Goal: Information Seeking & Learning: Understand process/instructions

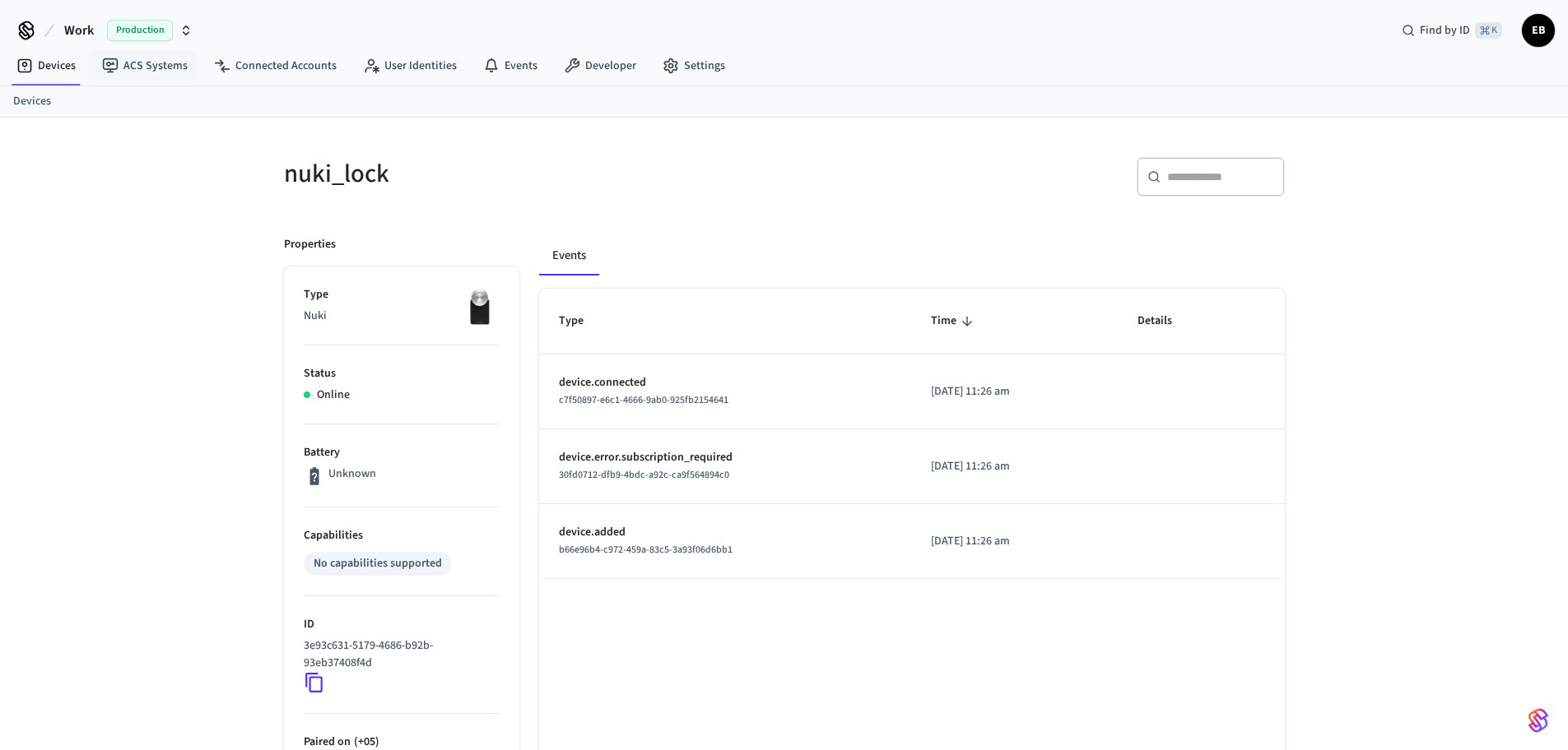
click at [174, 35] on div "Production" at bounding box center [150, 31] width 85 height 21
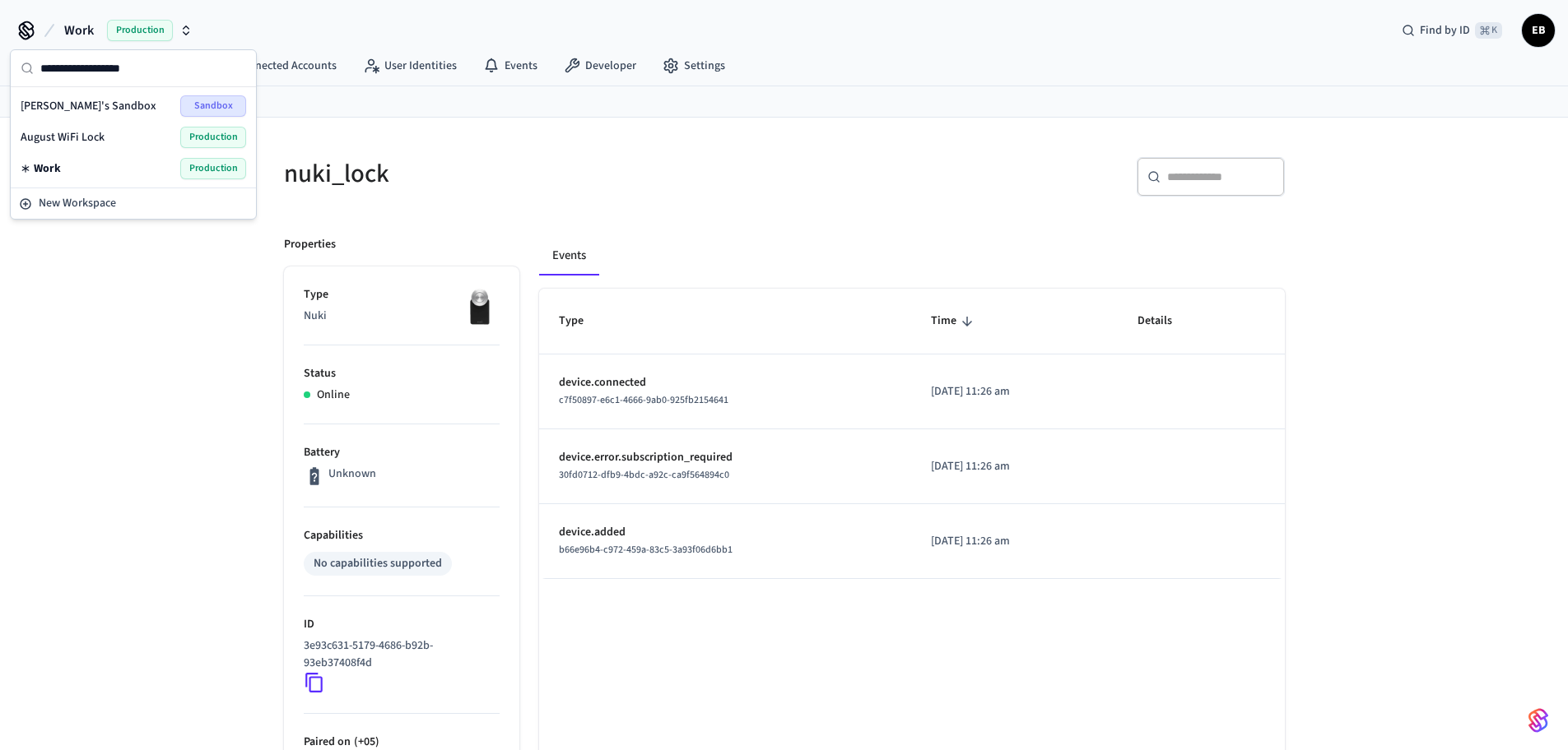
click at [154, 103] on div "[PERSON_NAME]'s Sandbox Sandbox" at bounding box center [132, 106] width 226 height 21
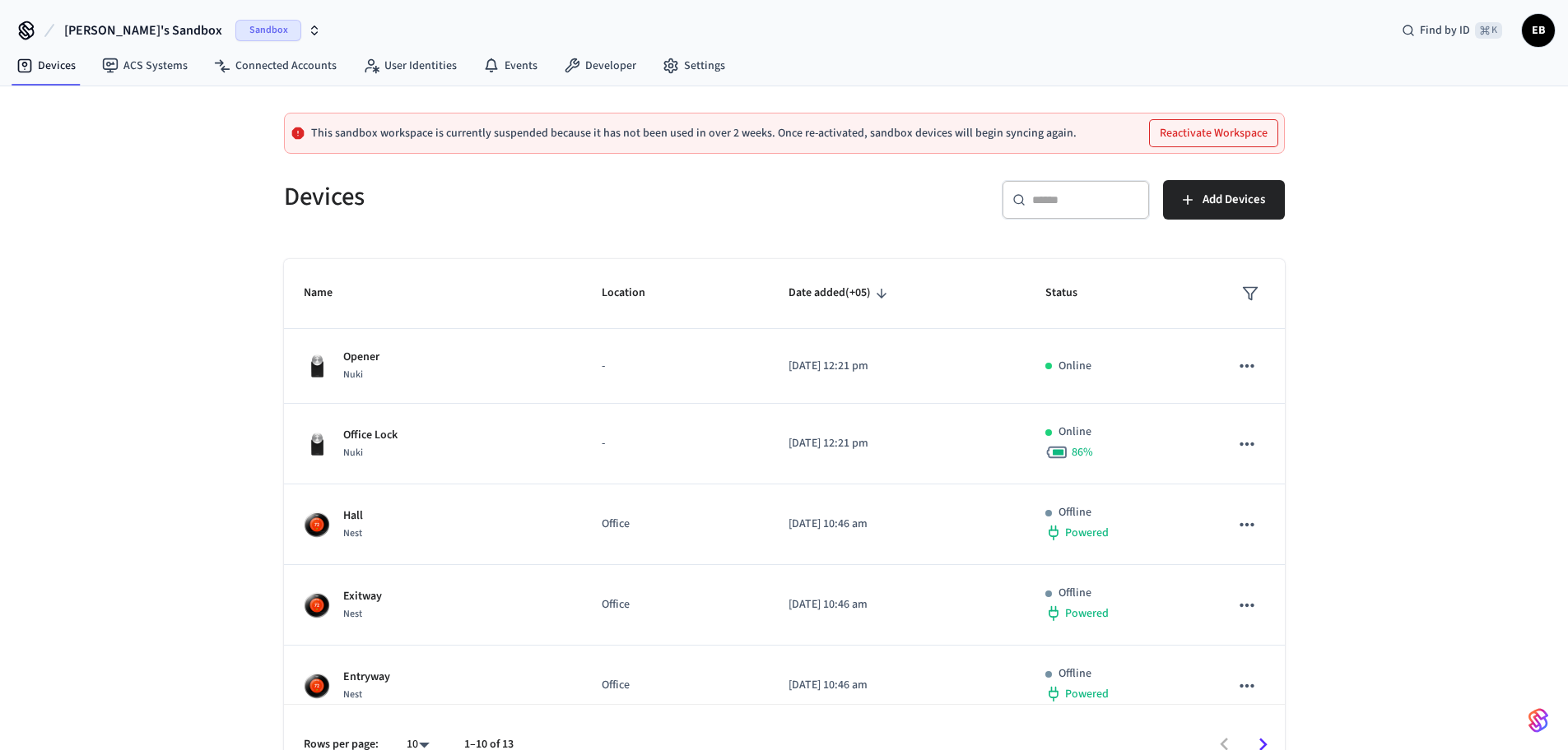
click at [1255, 132] on button "Reactivate Workspace" at bounding box center [1213, 132] width 128 height 26
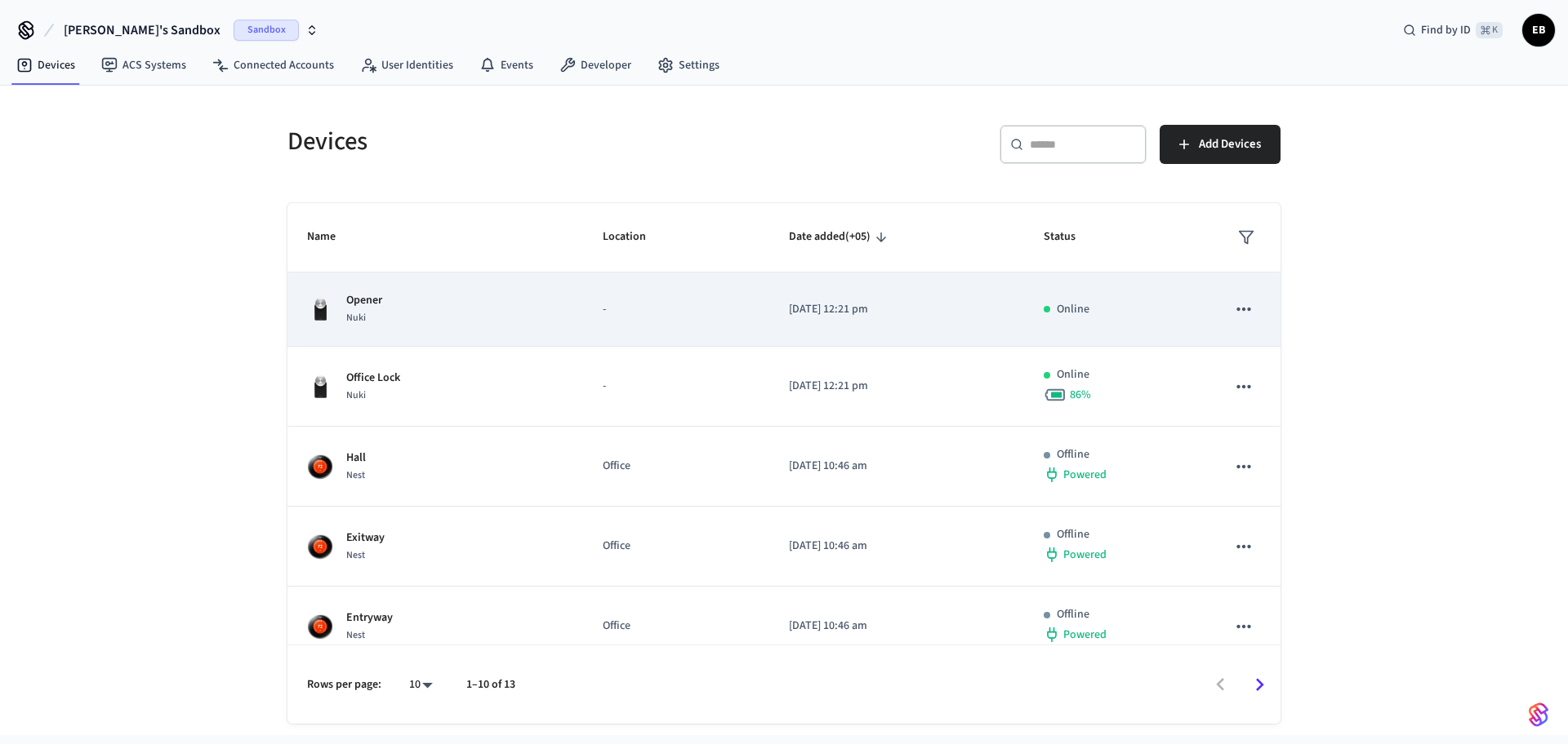
click at [520, 326] on div "Opener Nuki" at bounding box center [435, 309] width 256 height 34
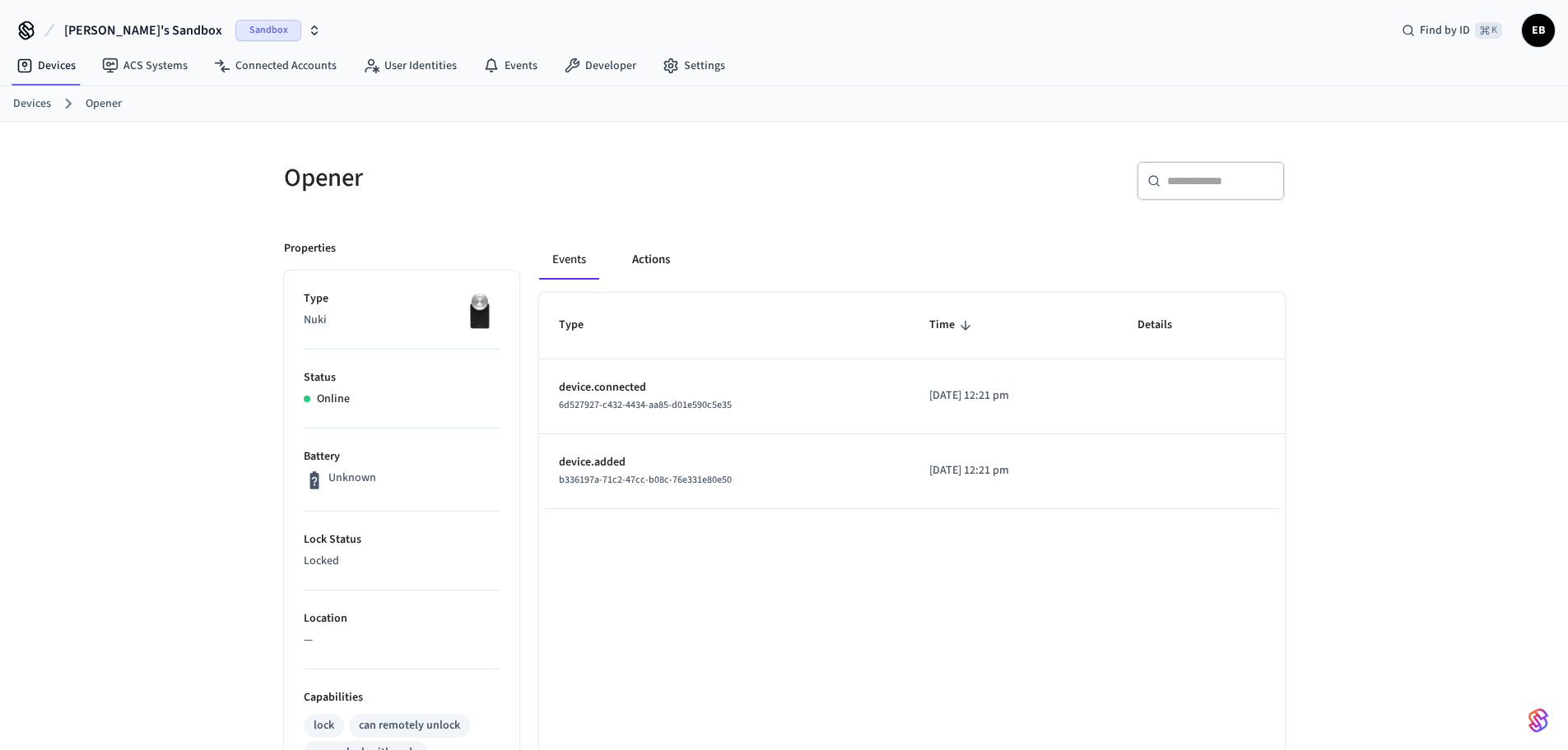
click at [647, 253] on button "Actions" at bounding box center [651, 259] width 64 height 39
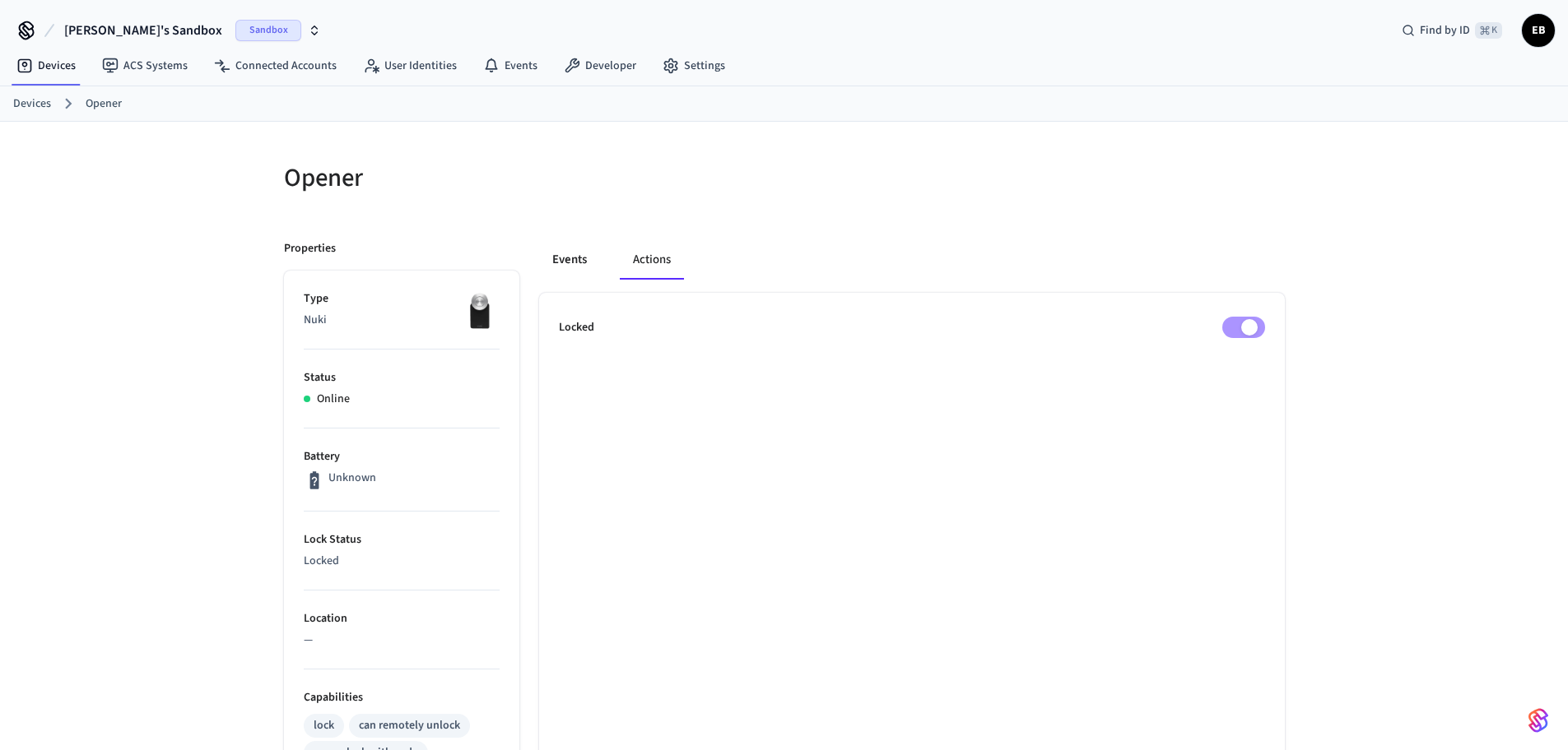
click at [586, 258] on button "Events" at bounding box center [569, 259] width 60 height 39
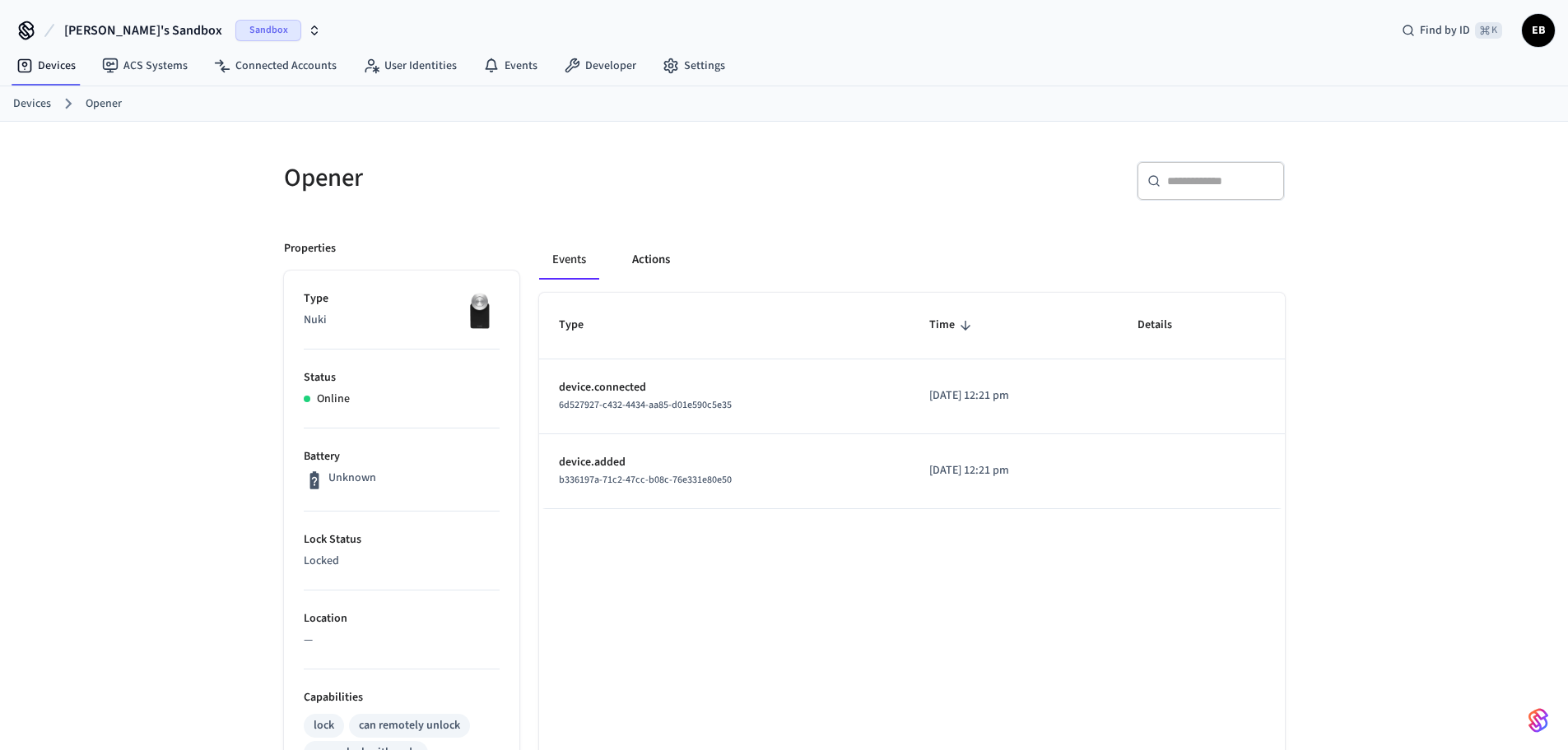
click at [657, 264] on button "Actions" at bounding box center [651, 259] width 64 height 39
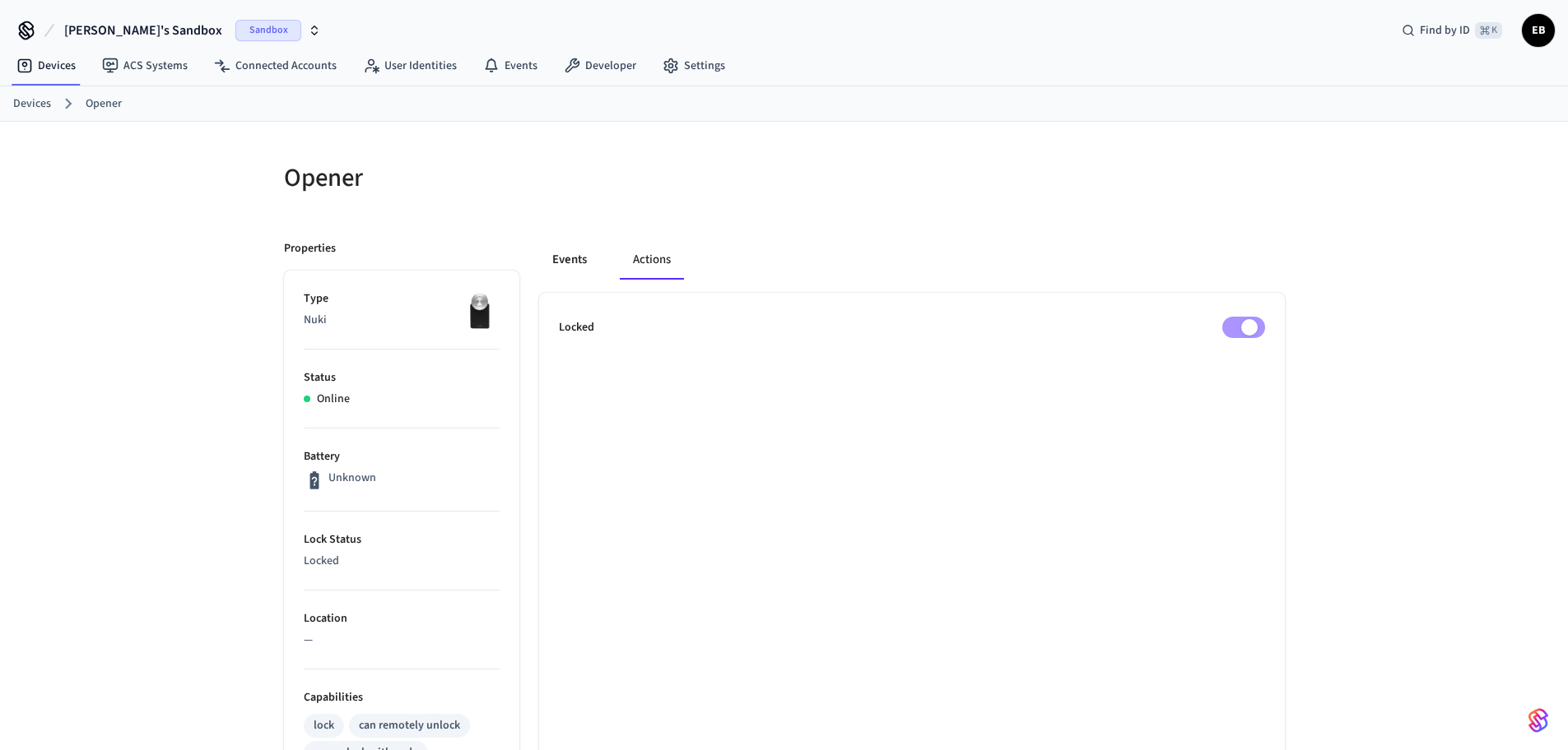
click at [567, 265] on button "Events" at bounding box center [569, 259] width 60 height 39
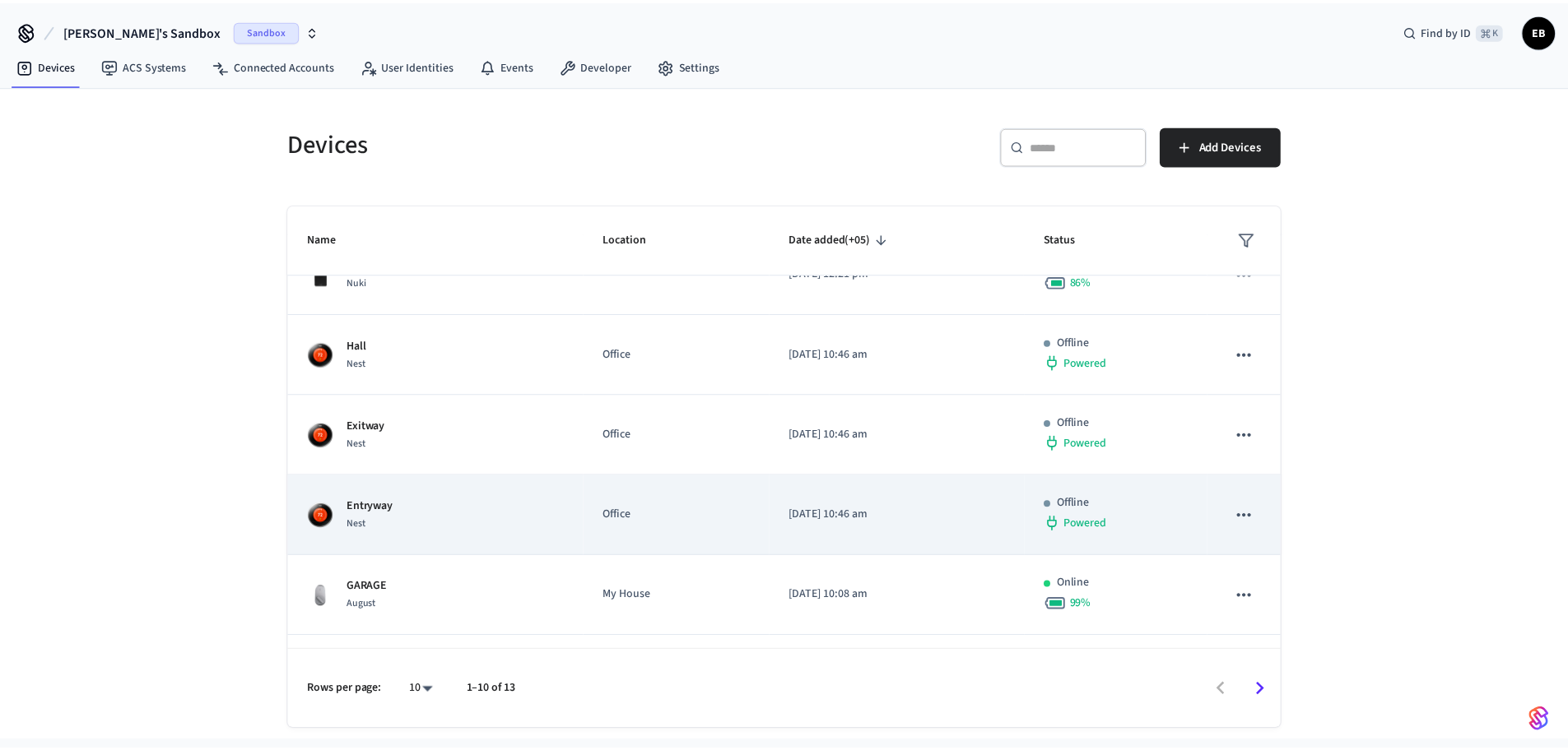
scroll to position [113, 0]
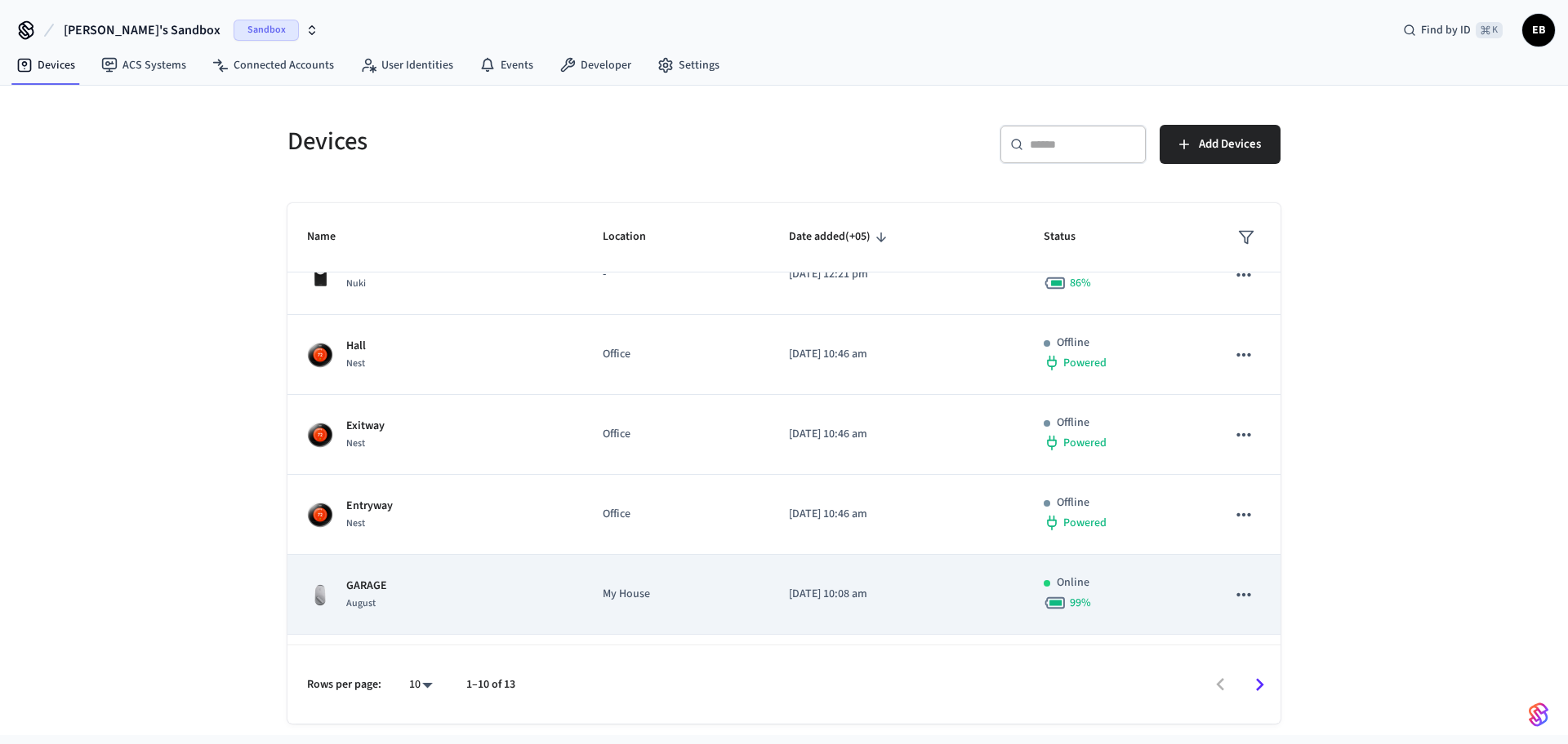
click at [533, 585] on div "GARAGE August" at bounding box center [435, 595] width 256 height 34
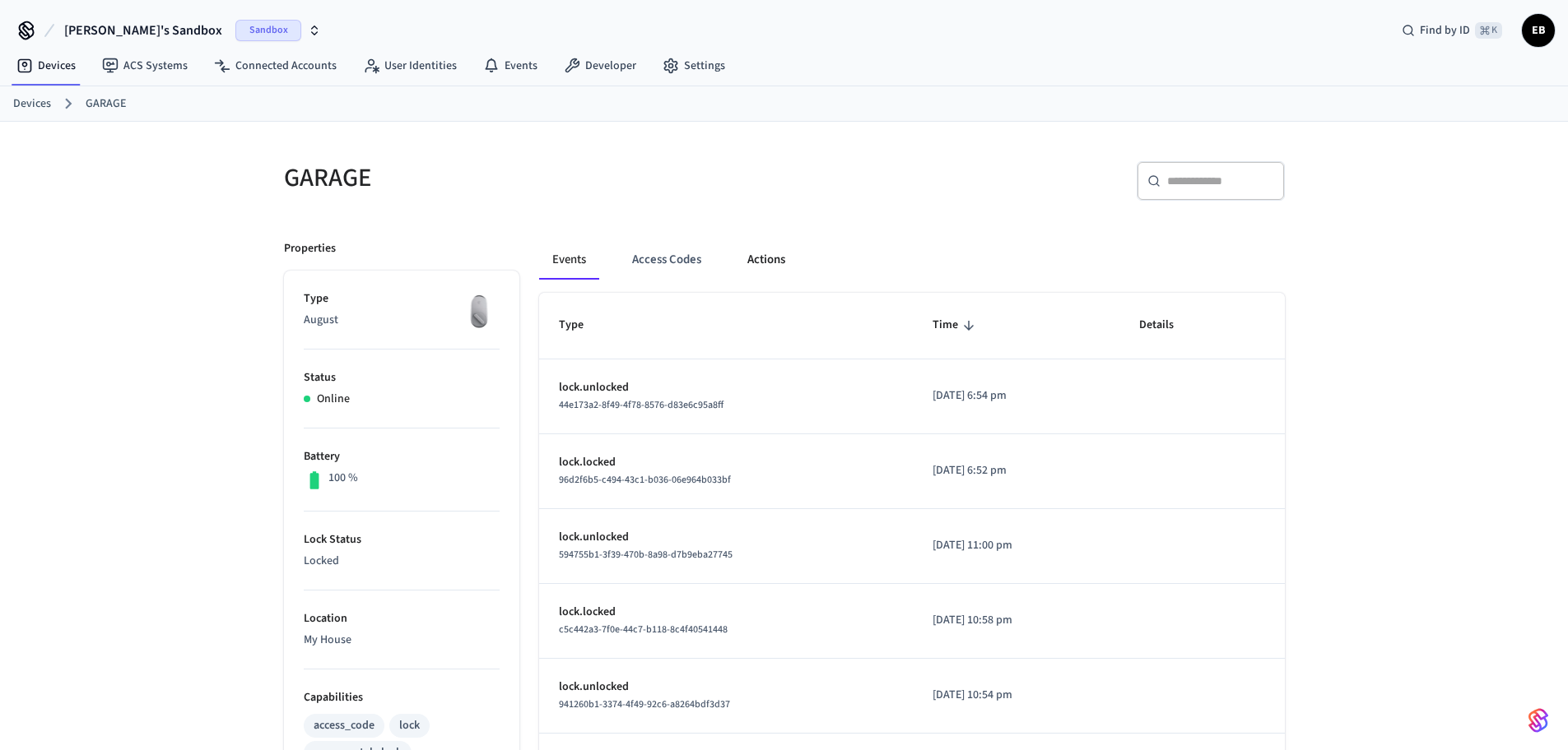
click at [761, 251] on button "Actions" at bounding box center [766, 259] width 64 height 39
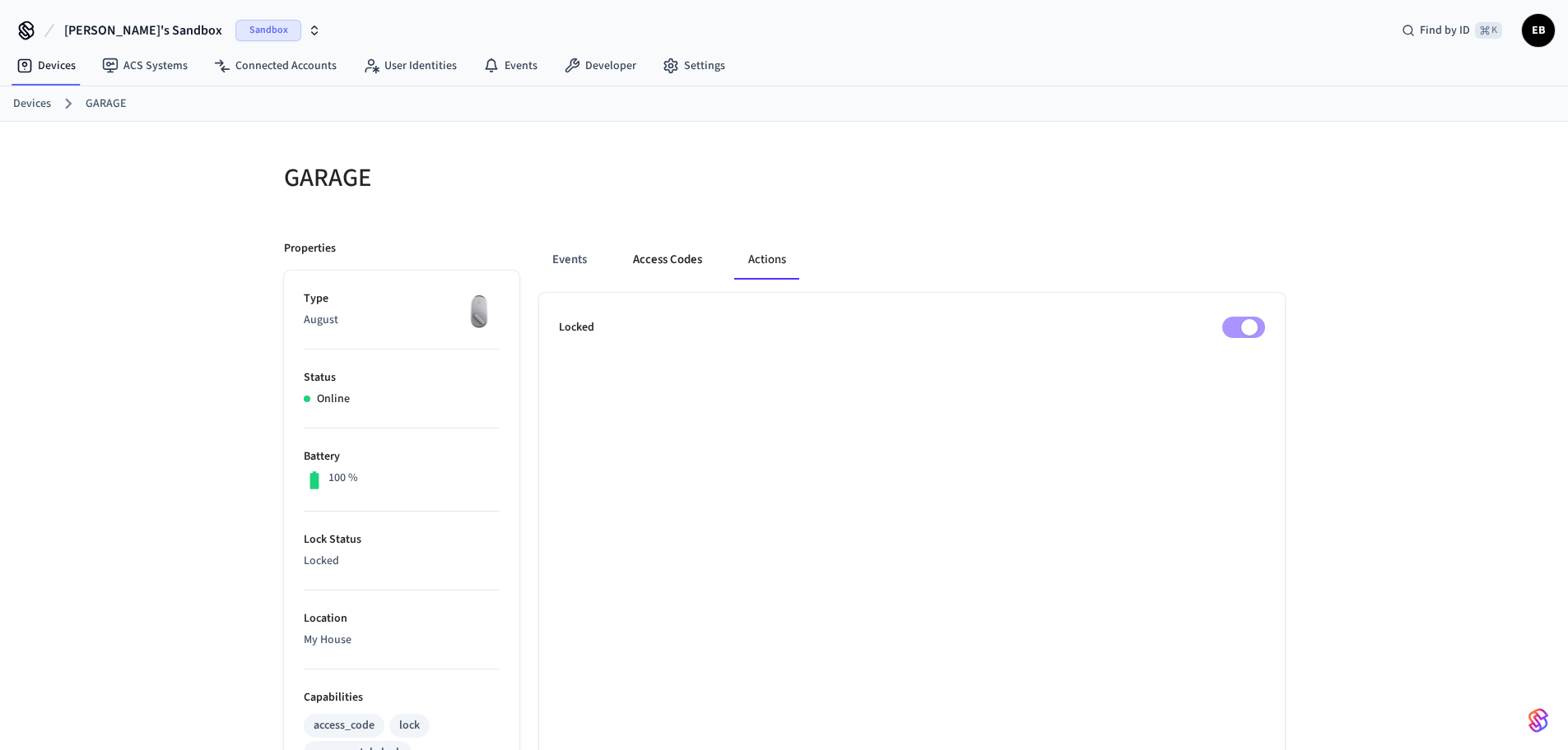
click at [672, 257] on button "Access Codes" at bounding box center [668, 259] width 96 height 39
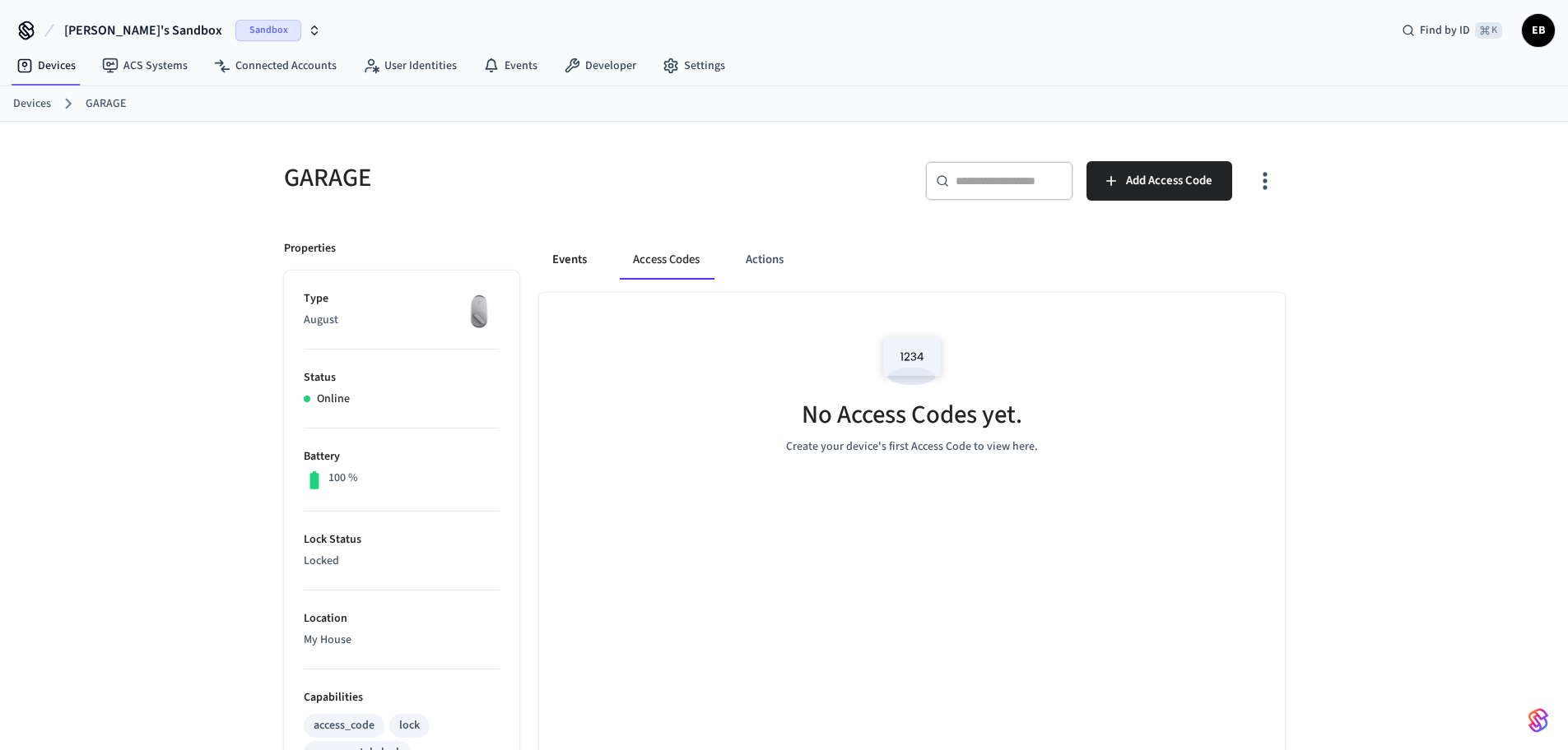
click at [576, 265] on button "Events" at bounding box center [569, 259] width 60 height 39
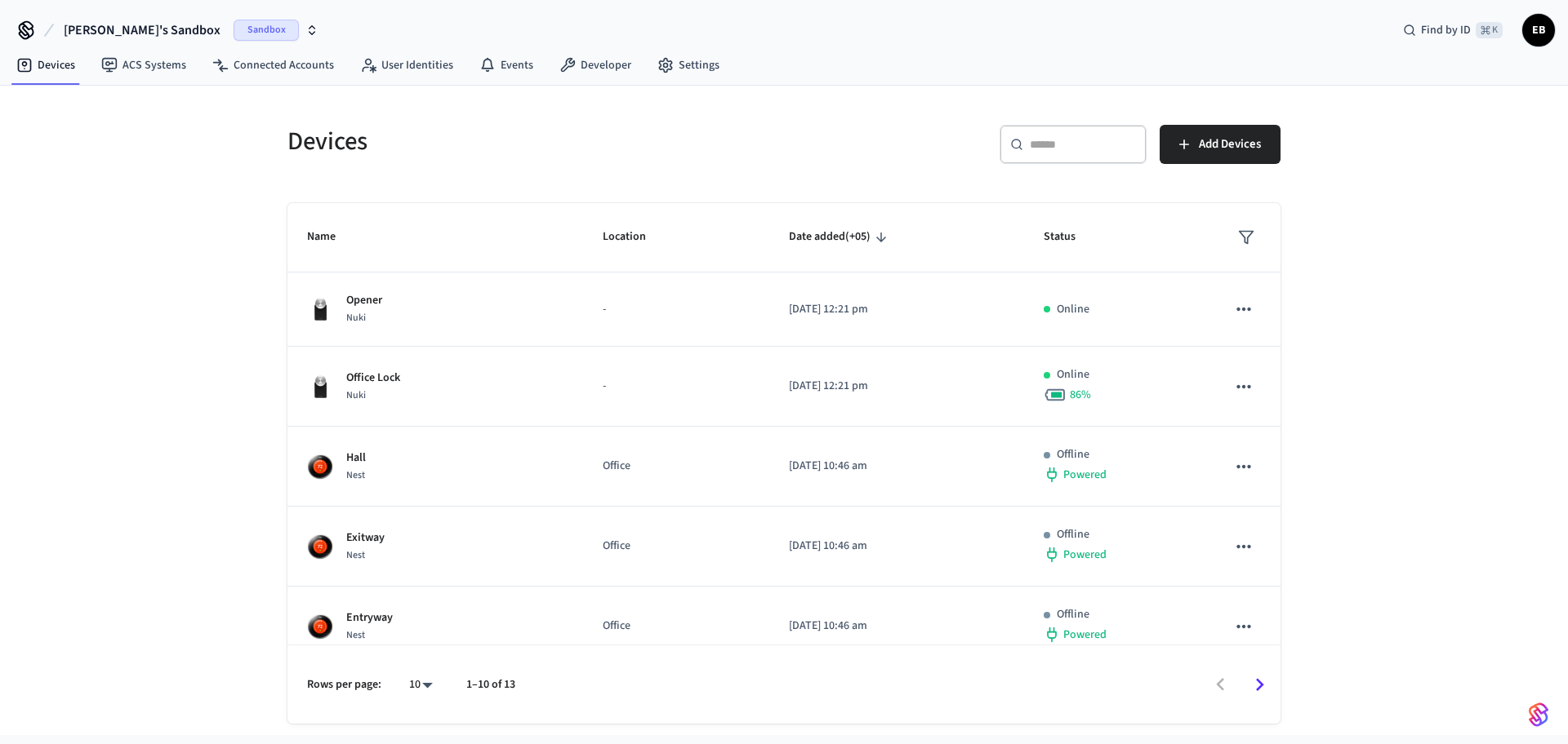
click at [235, 33] on span "Sandbox" at bounding box center [266, 30] width 66 height 21
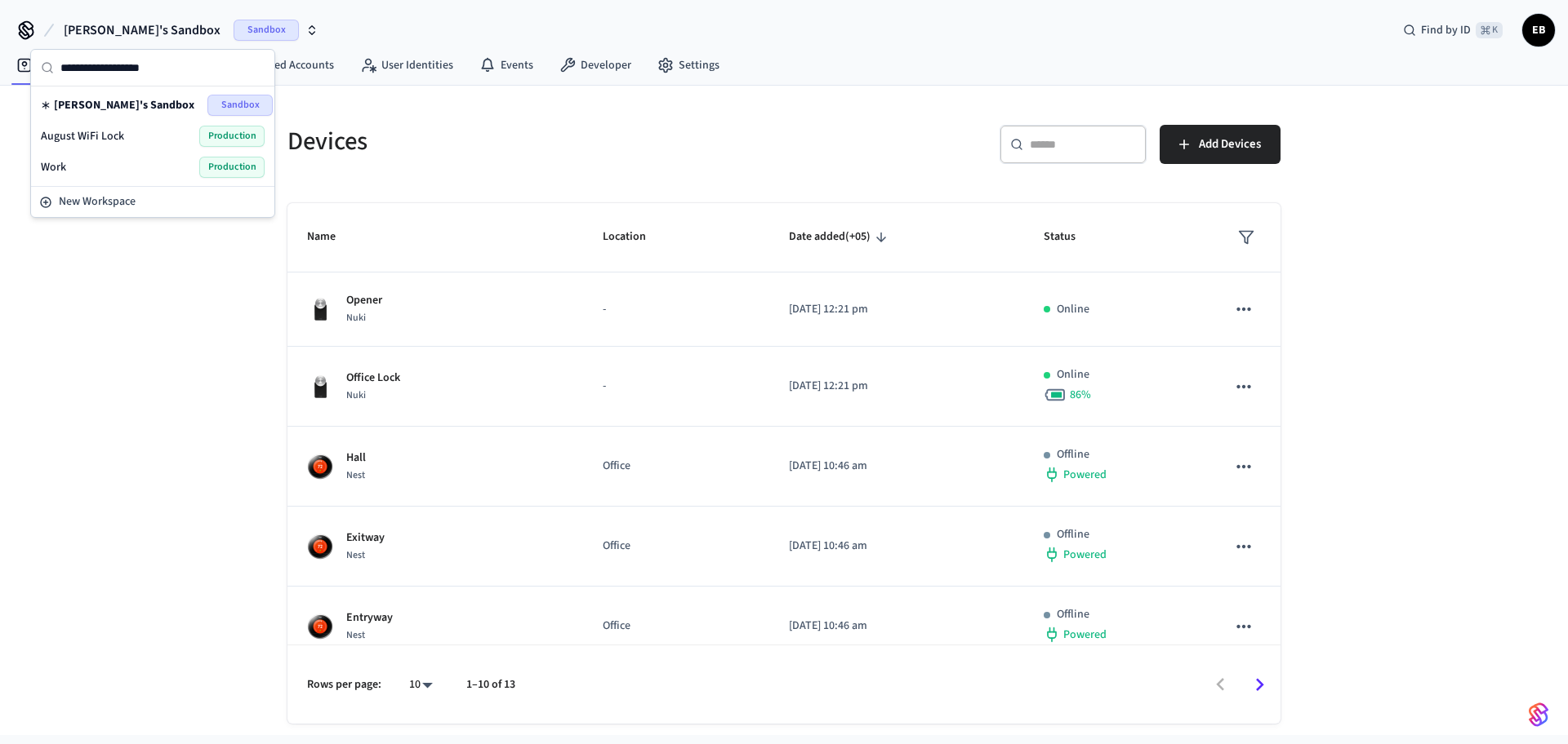
click at [117, 169] on div "Work Production" at bounding box center [152, 167] width 224 height 21
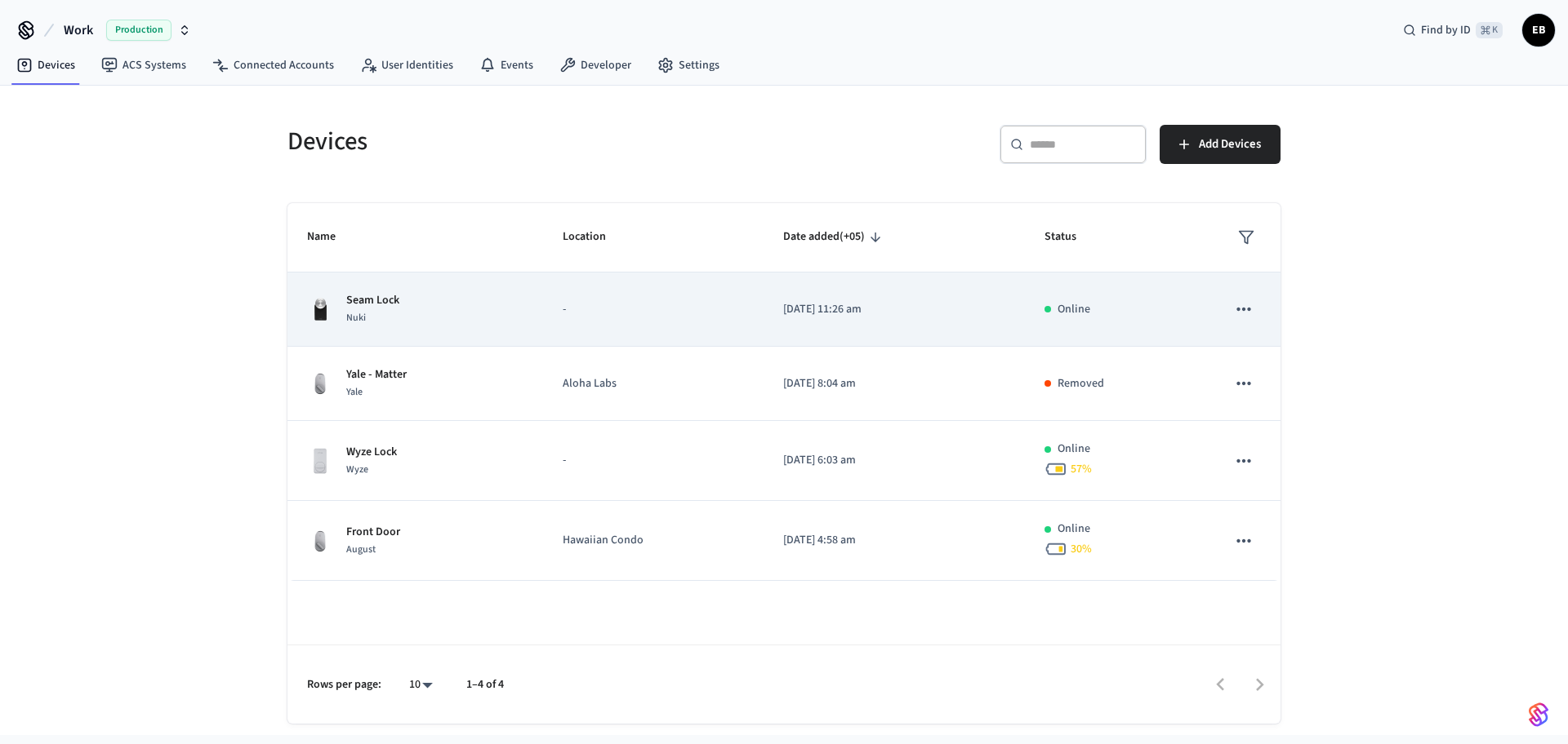
click at [403, 294] on div "Seam Lock Nuki" at bounding box center [415, 309] width 216 height 34
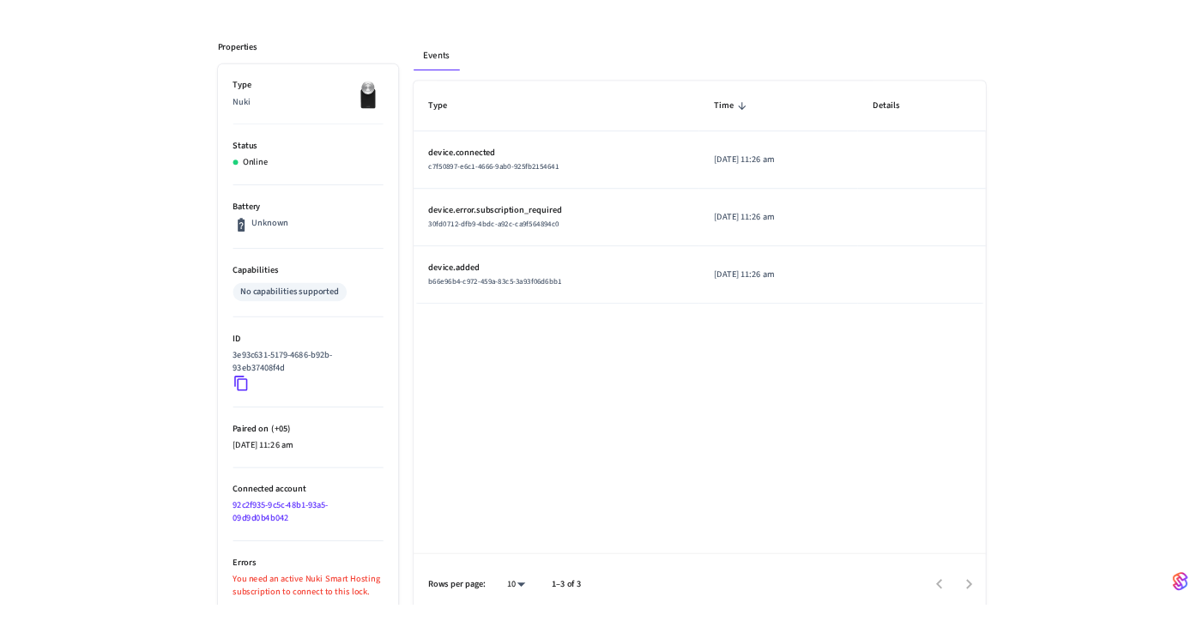
scroll to position [244, 0]
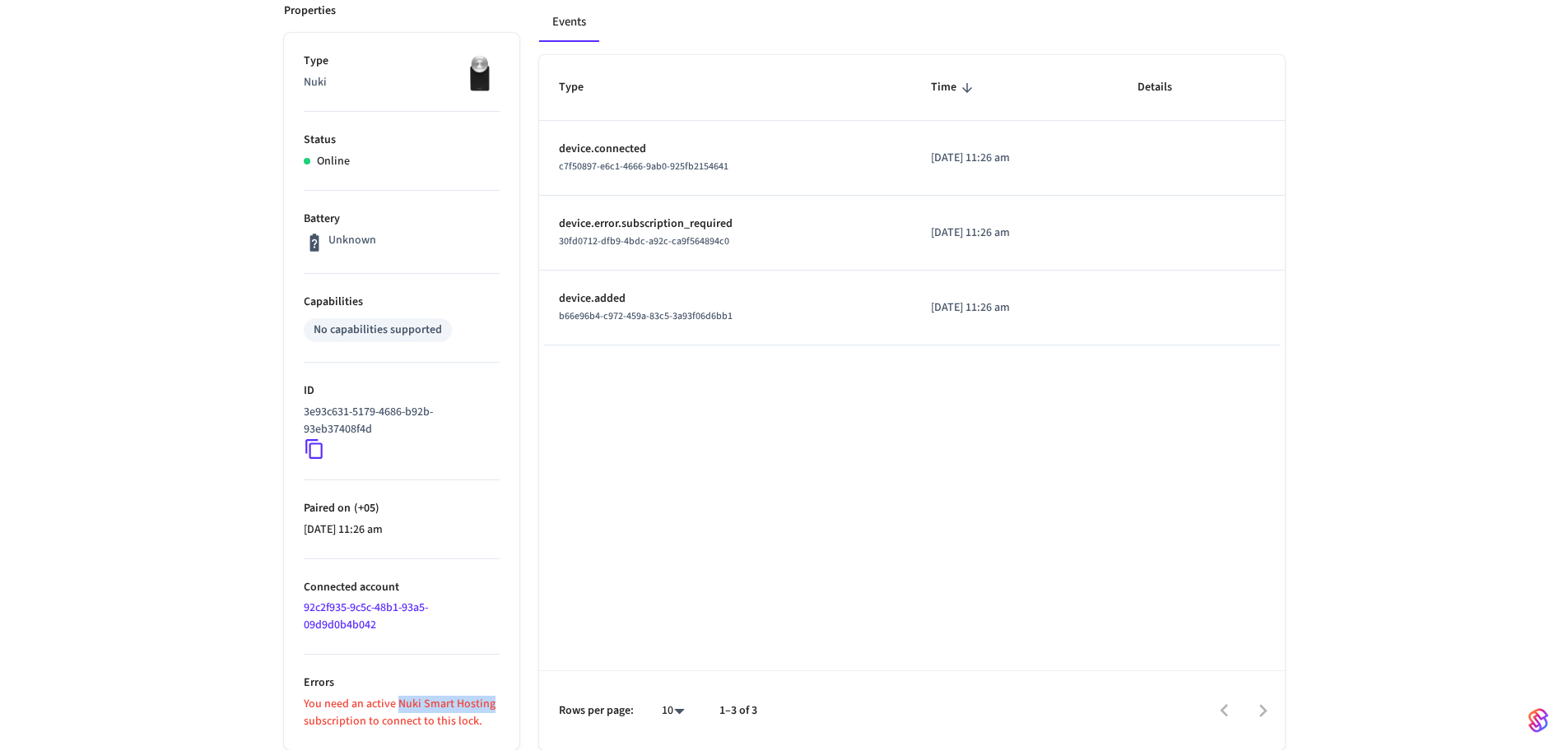
drag, startPoint x: 396, startPoint y: 703, endPoint x: 498, endPoint y: 700, distance: 102.0
click at [498, 700] on p "You need an active Nuki Smart Hosting subscription to connect to this lock." at bounding box center [402, 714] width 196 height 35
copy p "Nuki Smart Hosting"
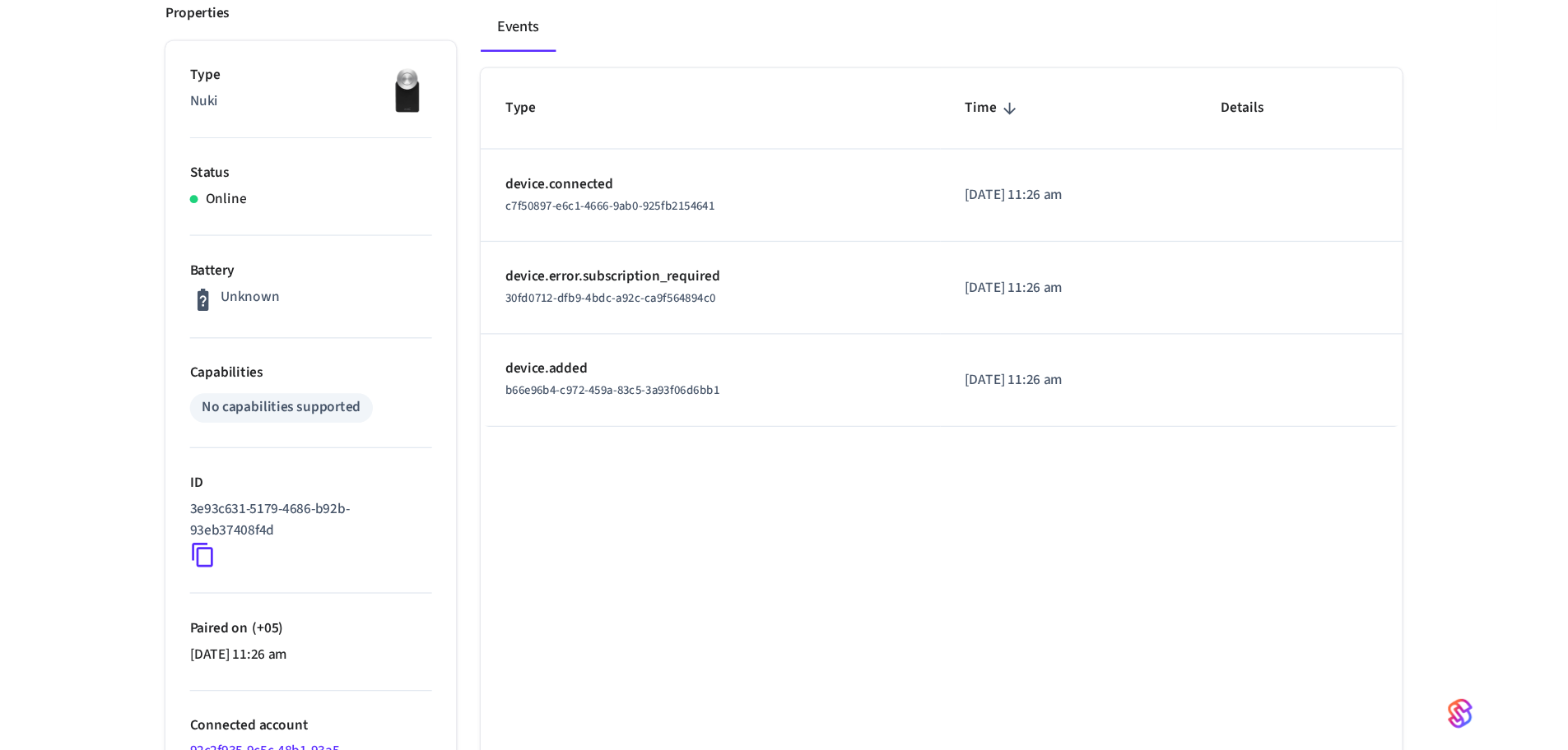
scroll to position [0, 0]
